Goal: Purchase product/service

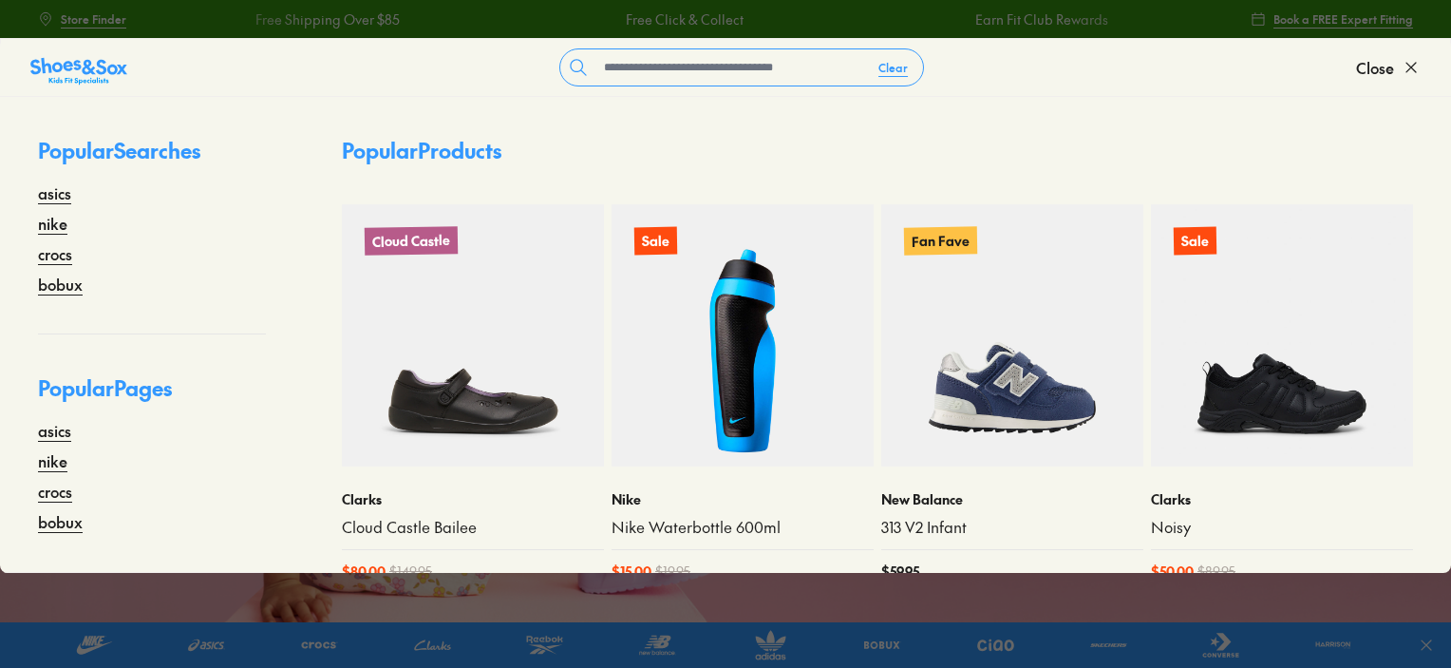
type input "*"
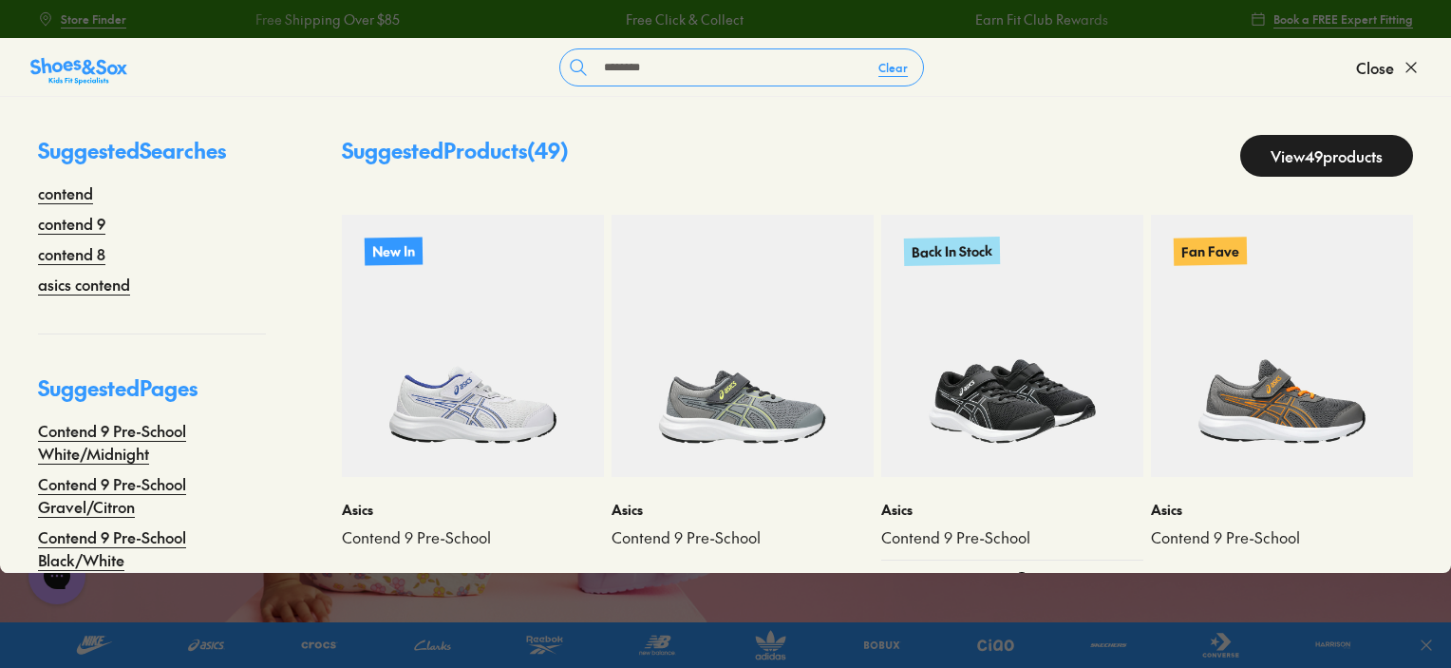
type input "*******"
click at [1016, 303] on img at bounding box center [1012, 346] width 262 height 262
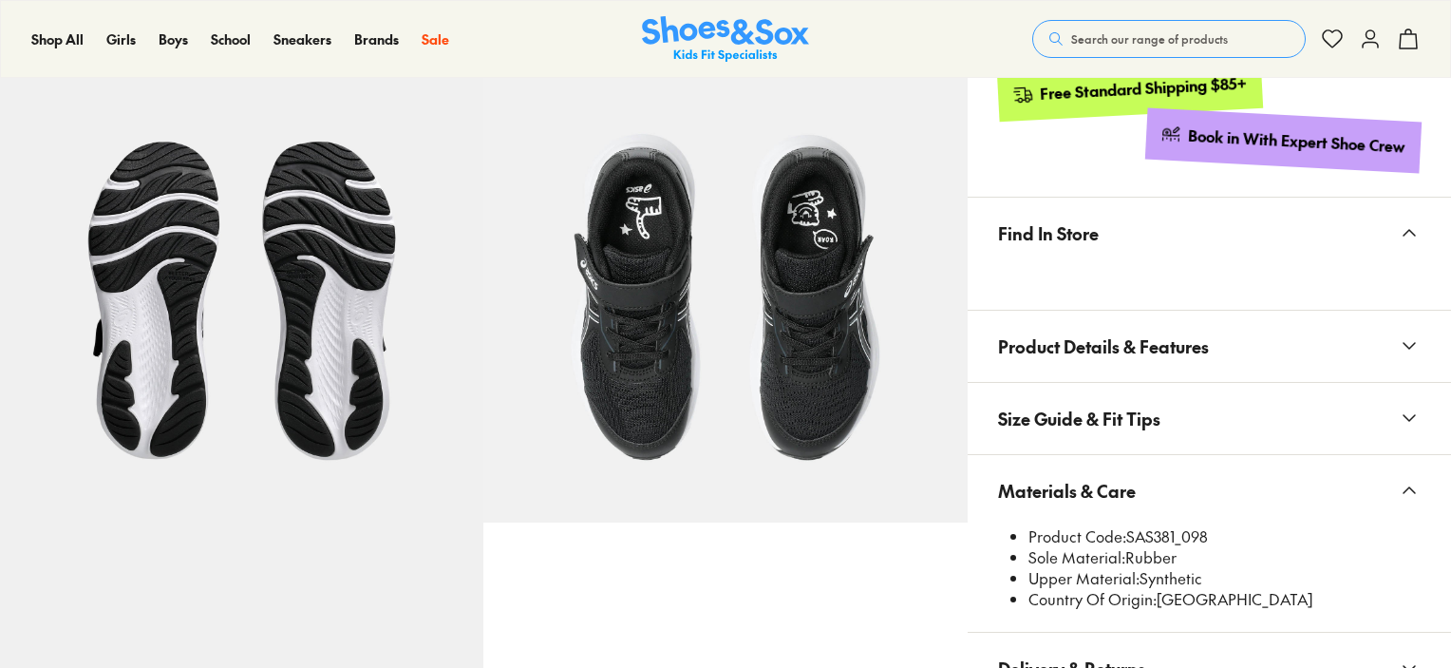
select select "*"
